Goal: Use online tool/utility: Utilize a website feature to perform a specific function

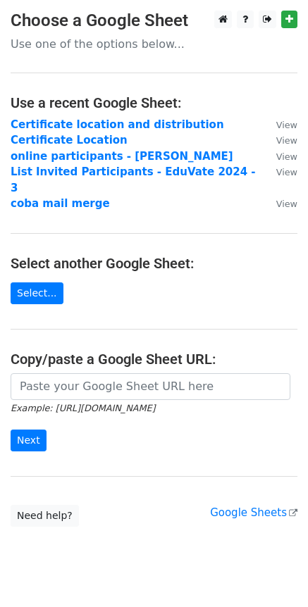
click at [22, 373] on input "url" at bounding box center [151, 386] width 280 height 27
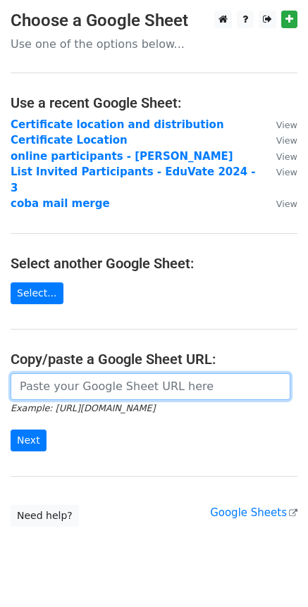
click at [31, 373] on input "url" at bounding box center [151, 386] width 280 height 27
paste input "[URL][DOMAIN_NAME]"
type input "[URL][DOMAIN_NAME]"
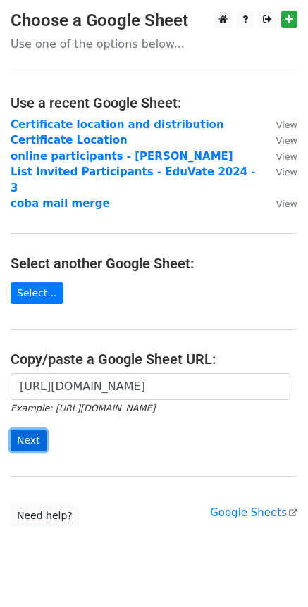
scroll to position [0, 0]
click at [32, 430] on input "Next" at bounding box center [29, 441] width 36 height 22
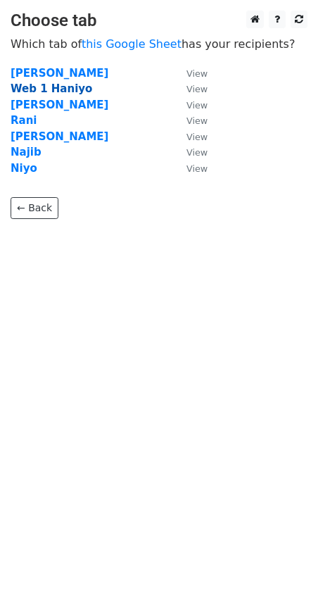
click at [51, 89] on strong "Web 1 Haniyo" at bounding box center [52, 88] width 82 height 13
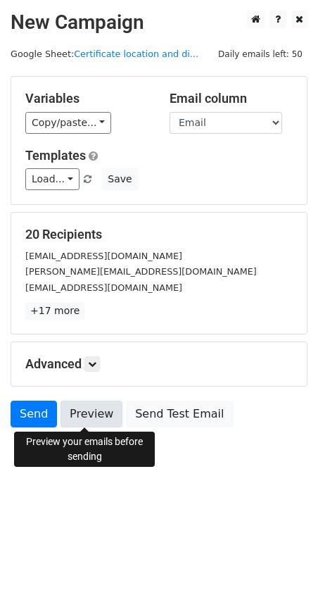
click at [85, 413] on link "Preview" at bounding box center [92, 414] width 62 height 27
